Goal: Find specific page/section: Find specific page/section

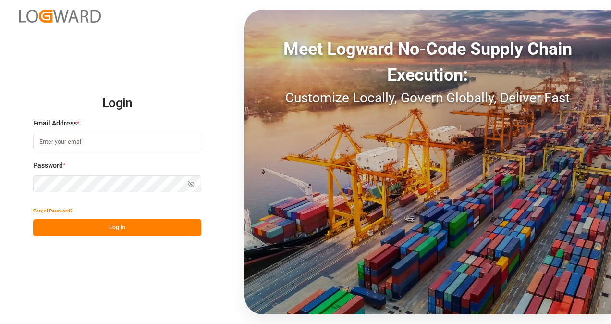
type input "[EMAIL_ADDRESS][DOMAIN_NAME]"
click at [132, 233] on button "Log In" at bounding box center [117, 227] width 168 height 17
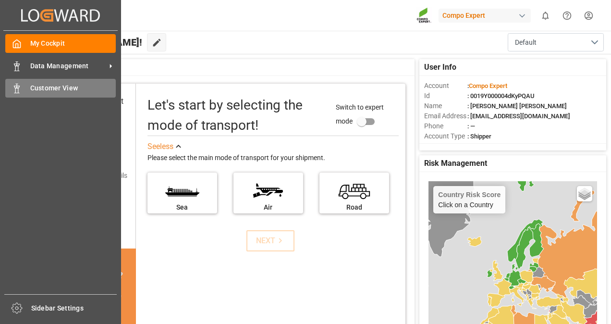
click at [36, 90] on span "Customer View" at bounding box center [73, 88] width 86 height 10
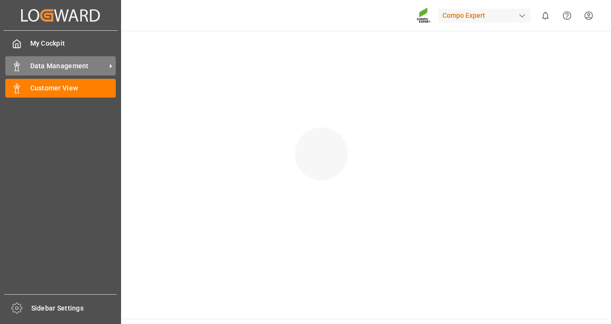
click at [36, 68] on span "Data Management" at bounding box center [68, 66] width 76 height 10
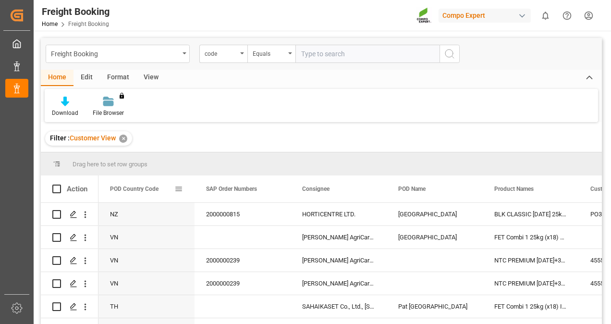
click at [175, 188] on span at bounding box center [178, 188] width 9 height 9
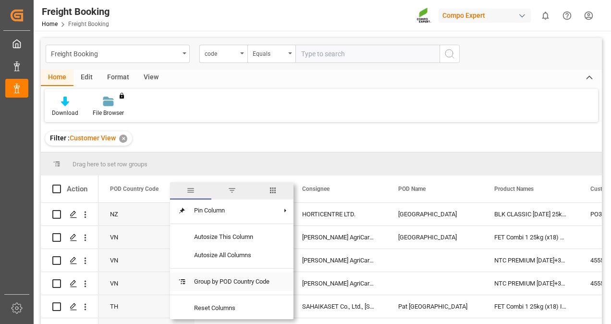
click at [258, 285] on span "Group by POD Country Code" at bounding box center [231, 281] width 91 height 18
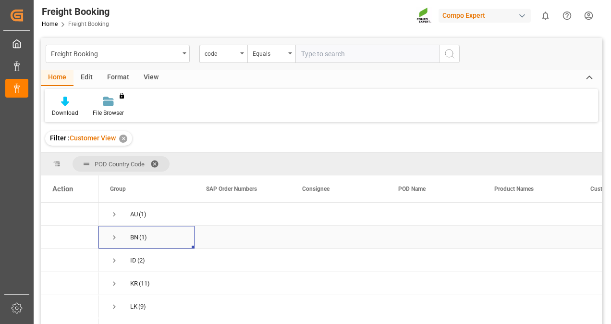
click at [116, 235] on span "Press SPACE to select this row." at bounding box center [114, 237] width 9 height 9
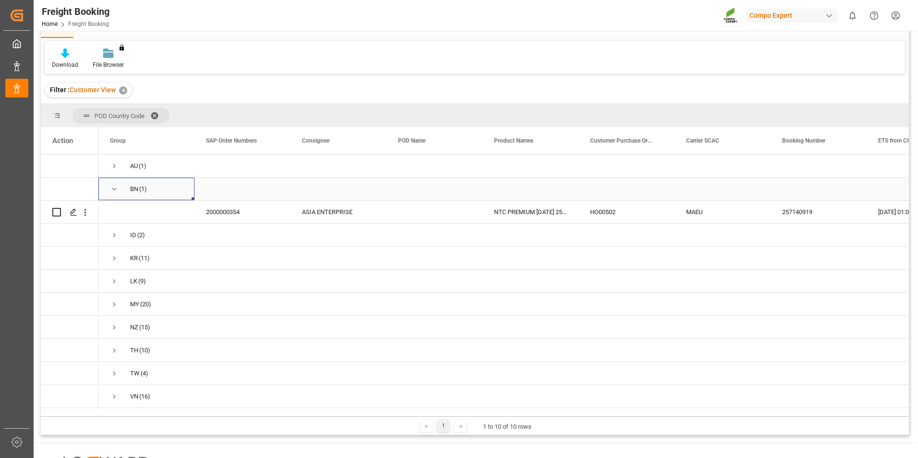
click at [111, 189] on span "Press SPACE to select this row." at bounding box center [114, 189] width 9 height 9
click at [123, 261] on span "LK (9)" at bounding box center [146, 258] width 73 height 22
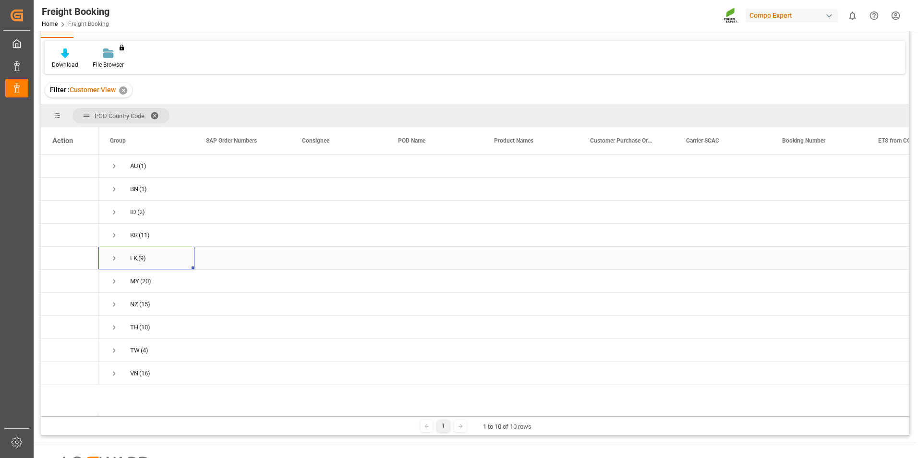
click at [113, 258] on span "Press SPACE to select this row." at bounding box center [114, 258] width 9 height 9
